Goal: Find specific page/section: Find specific page/section

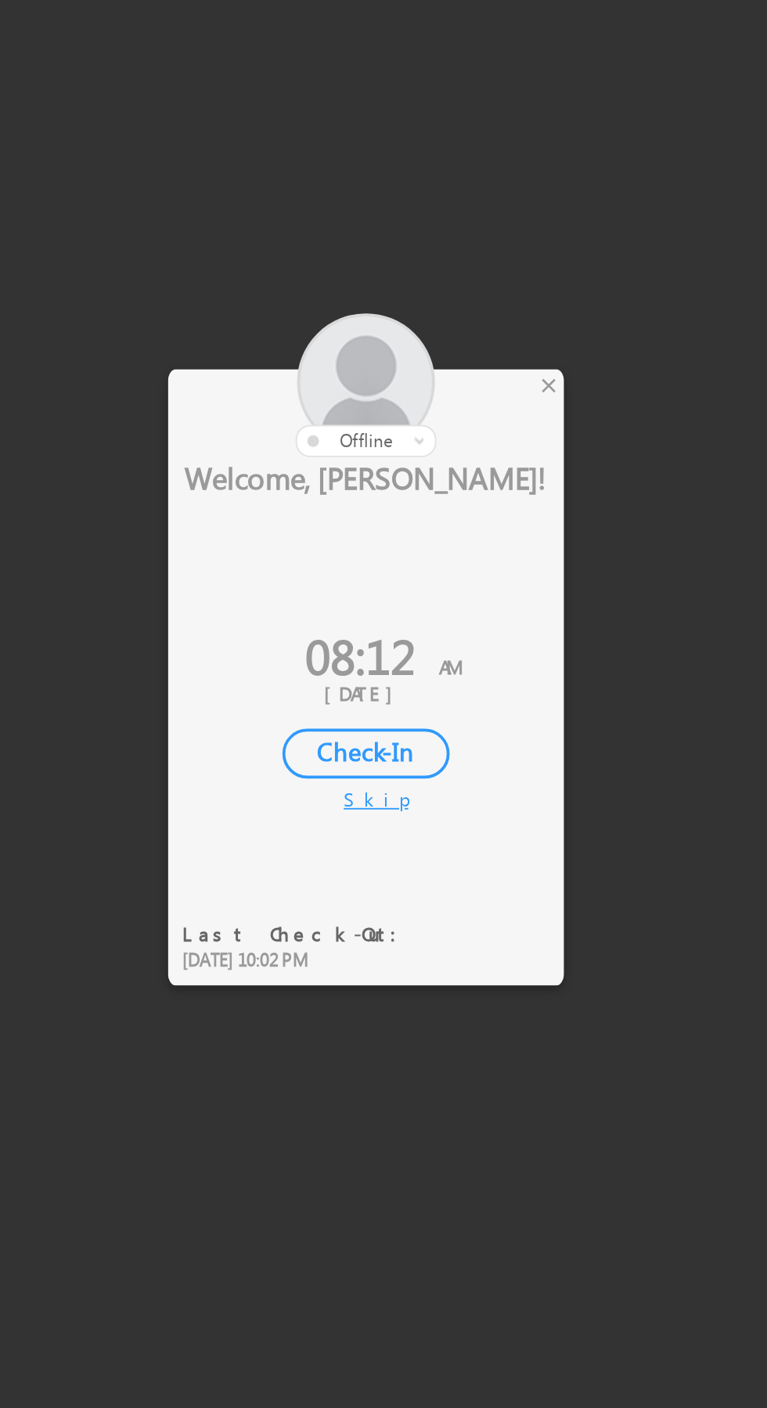
click at [451, 535] on div at bounding box center [383, 704] width 767 height 1408
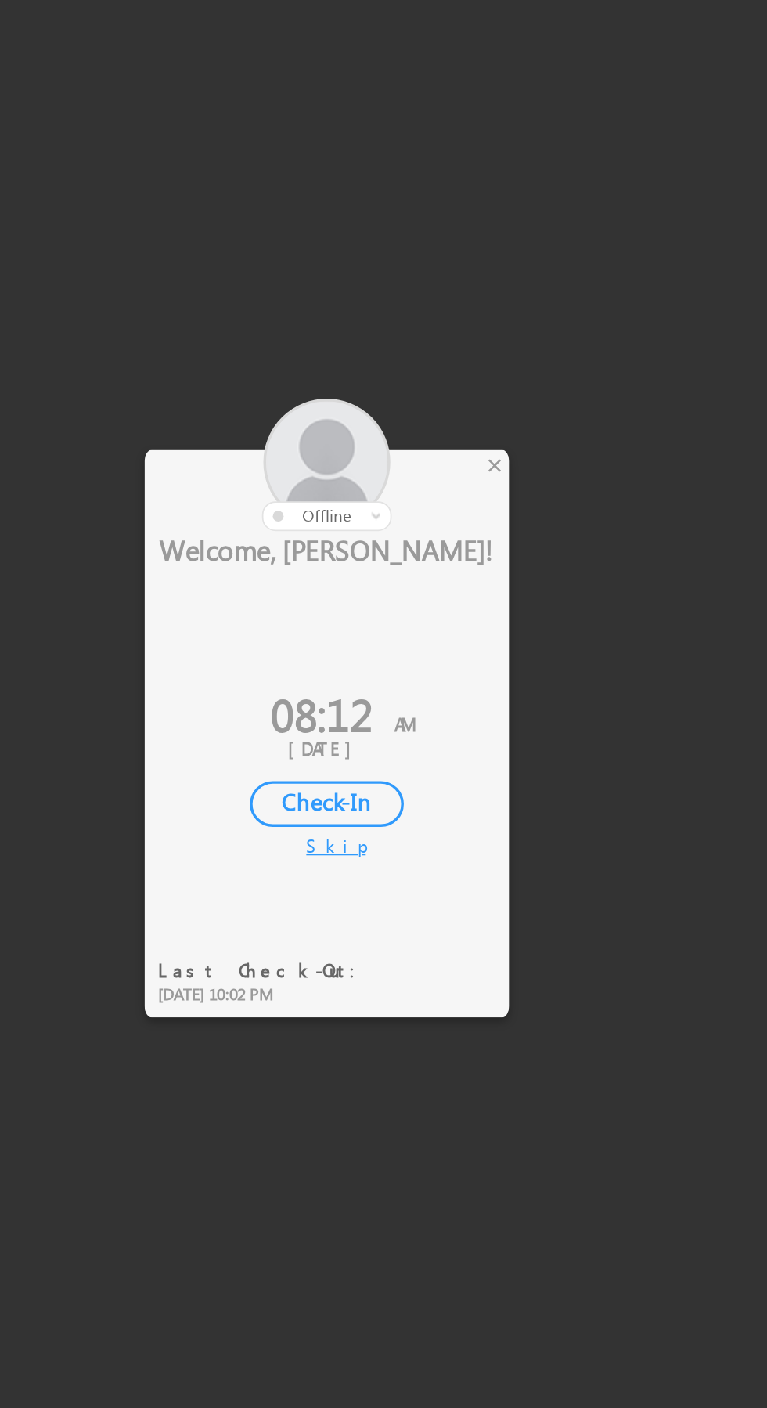
click at [452, 584] on div "×" at bounding box center [452, 587] width 16 height 17
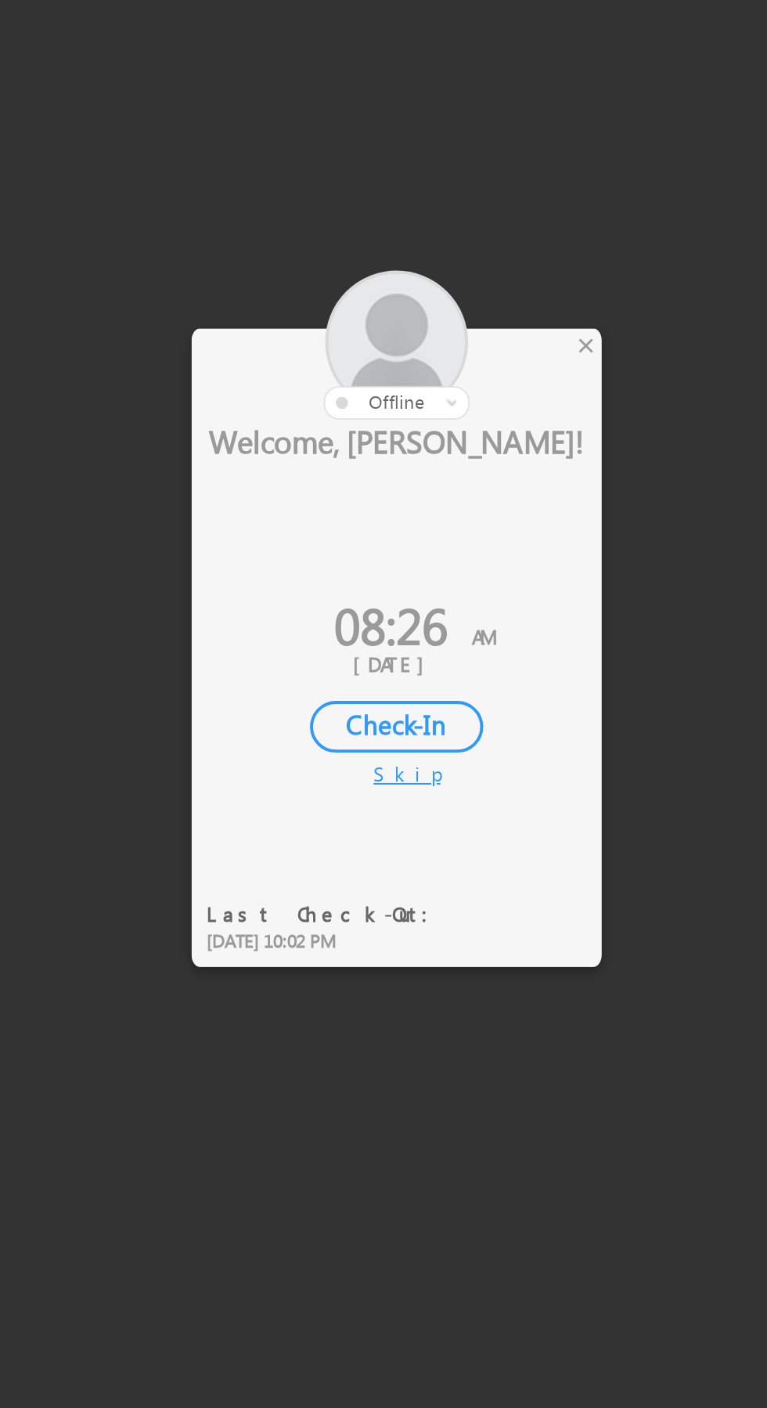
click at [451, 587] on div "×" at bounding box center [452, 587] width 16 height 17
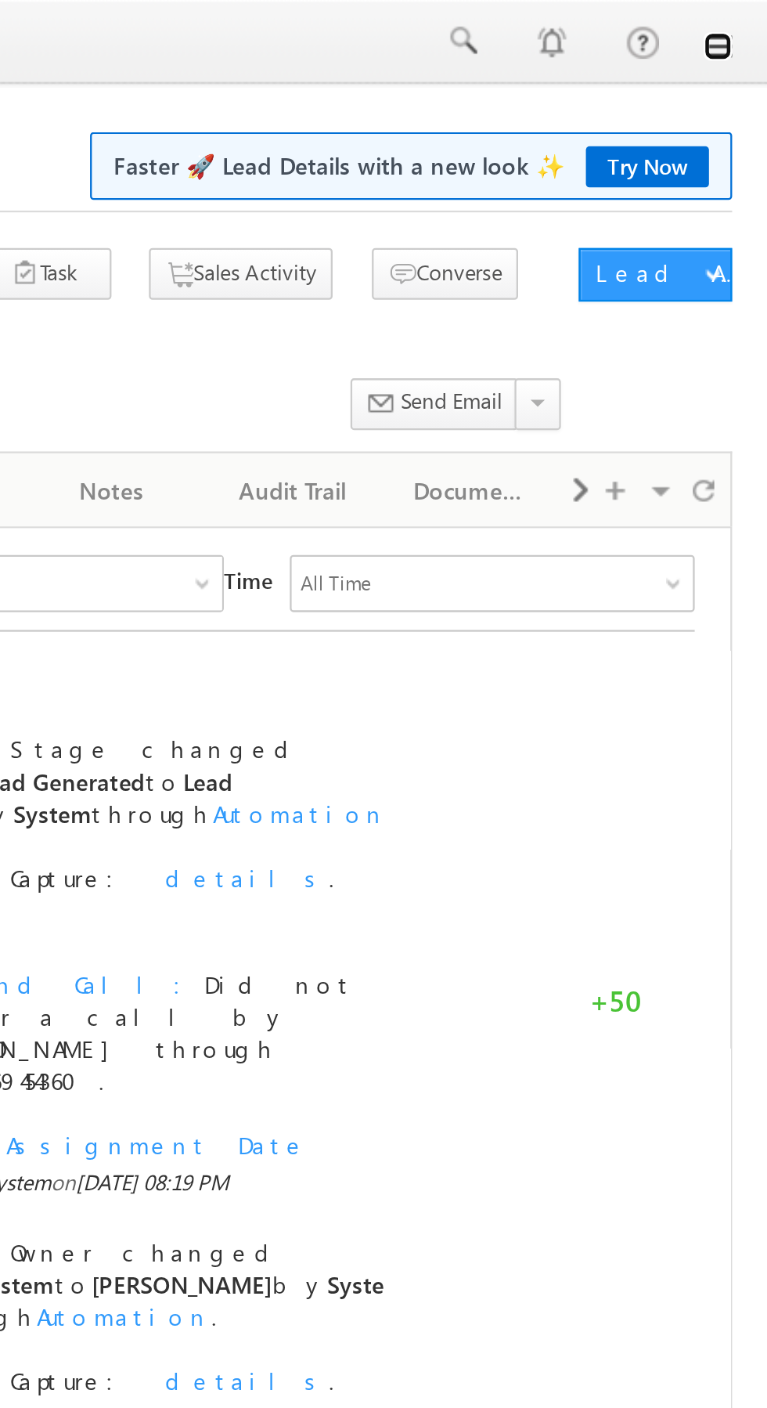
click at [746, 23] on link at bounding box center [745, 20] width 13 height 13
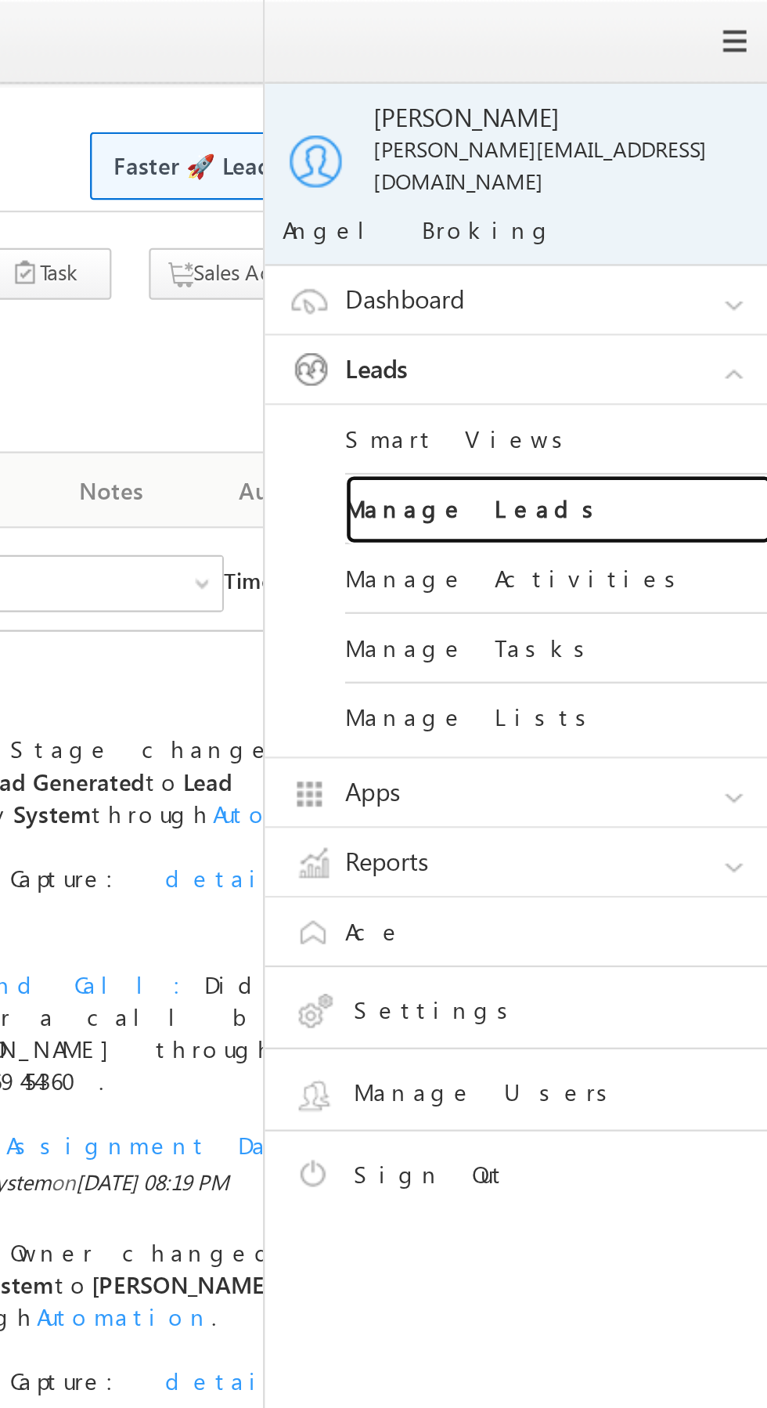
click at [709, 208] on link "Manage Leads" at bounding box center [676, 223] width 188 height 31
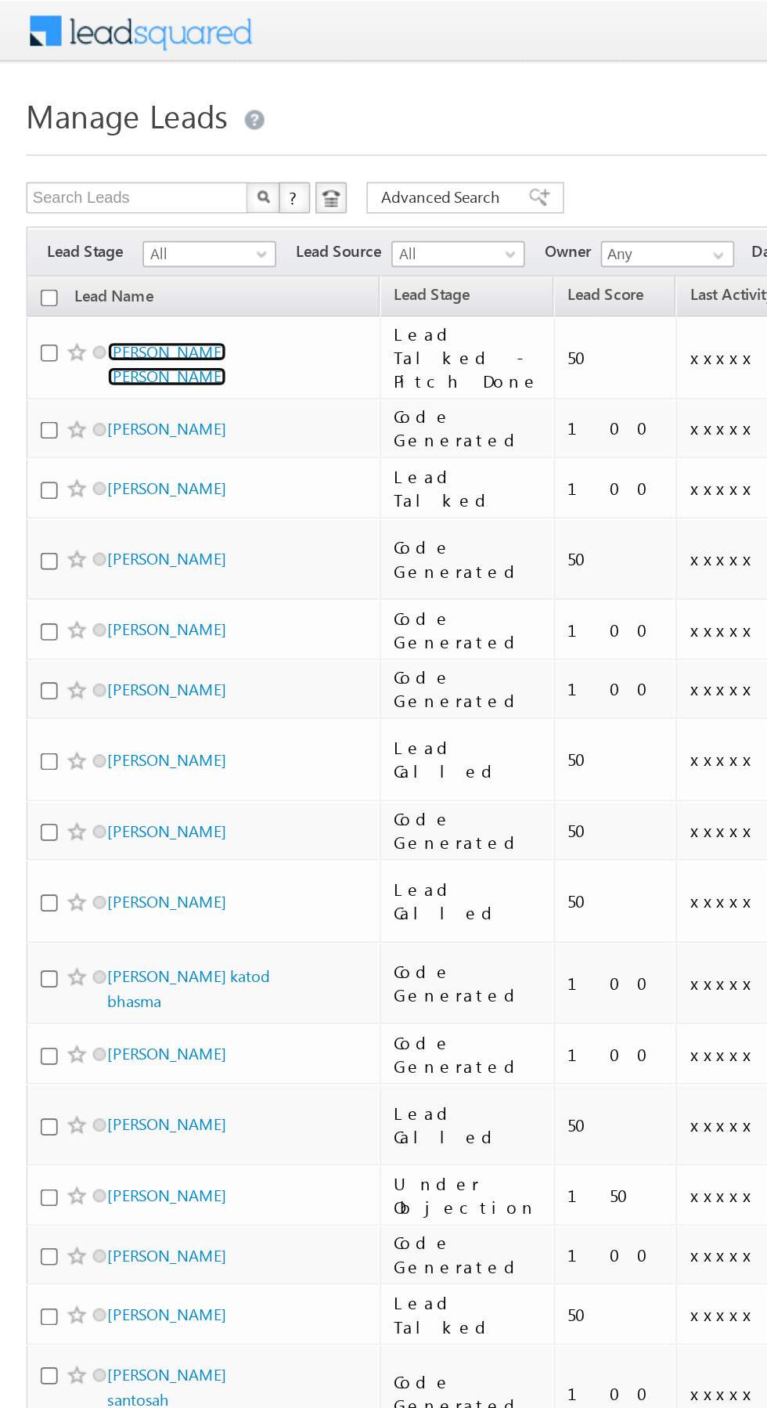
click at [135, 226] on link "[PERSON_NAME] [PERSON_NAME]" at bounding box center [99, 217] width 71 height 27
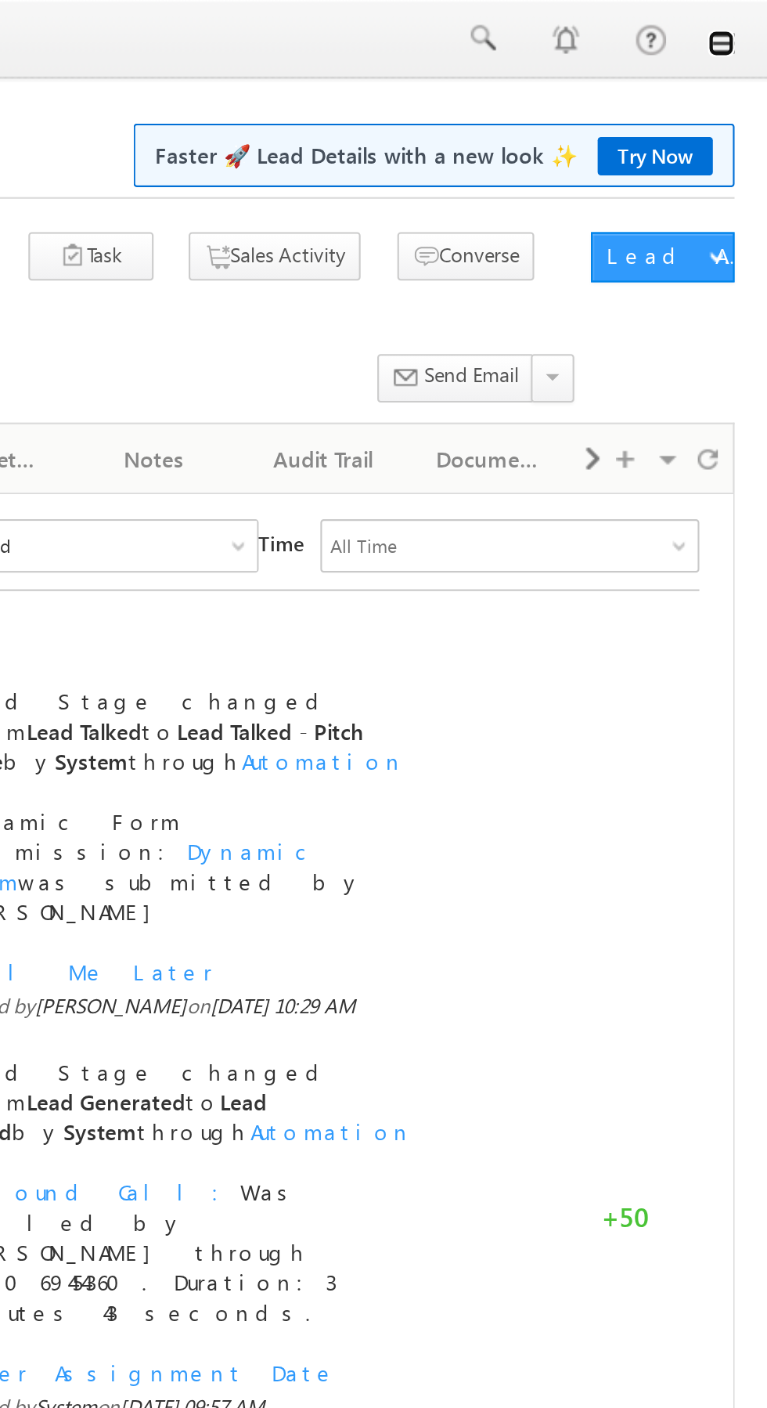
click at [745, 18] on link at bounding box center [745, 20] width 13 height 13
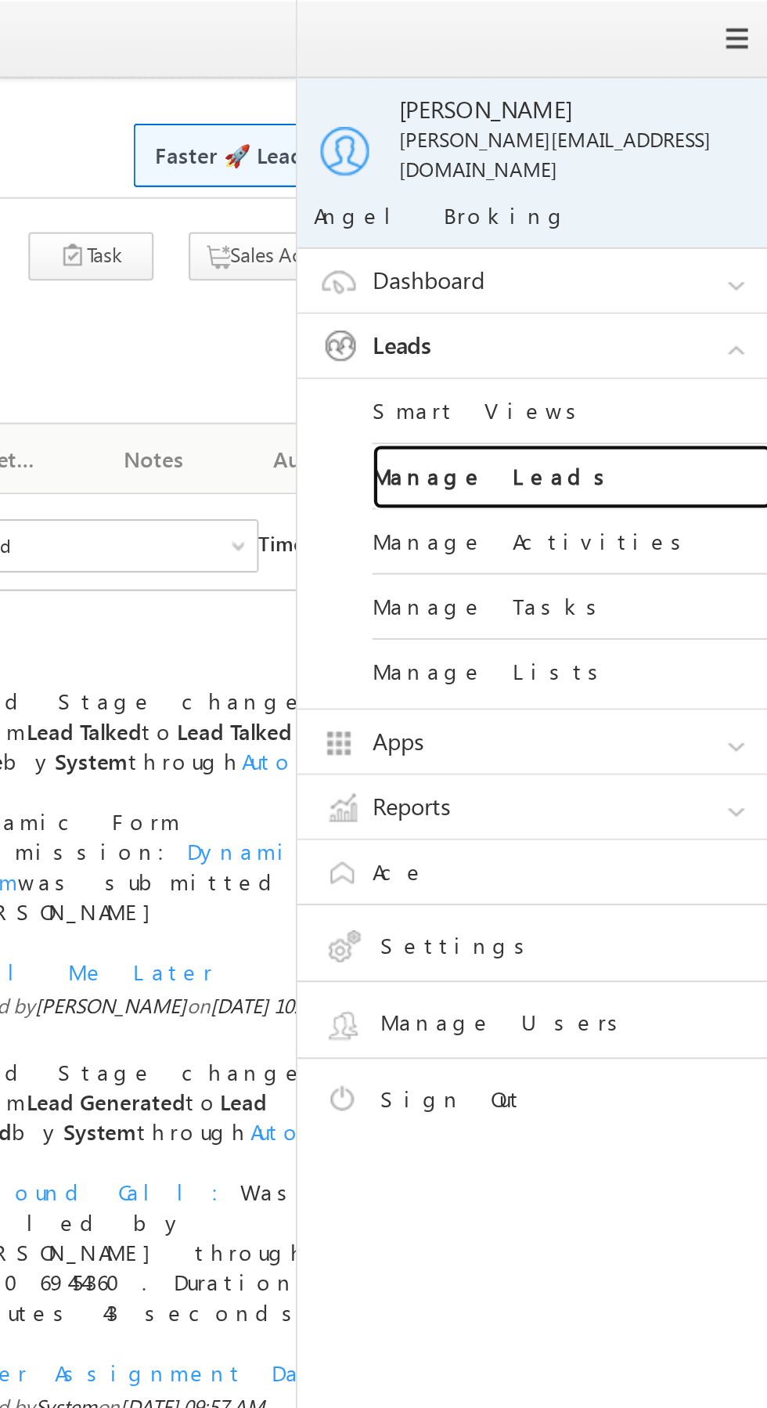
click at [709, 215] on link "Manage Leads" at bounding box center [676, 223] width 188 height 31
